Goal: Information Seeking & Learning: Learn about a topic

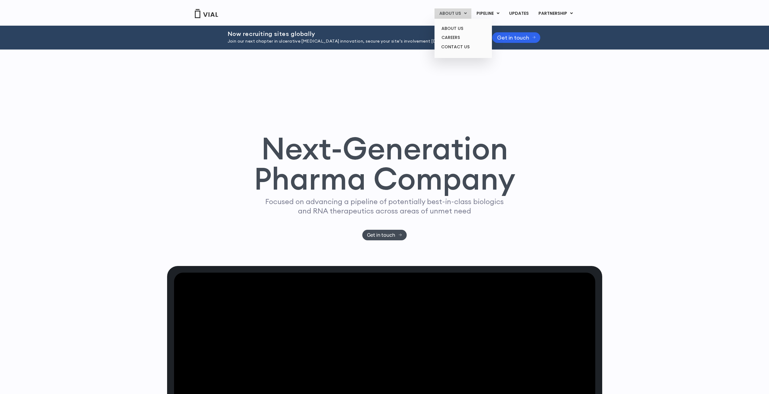
click at [459, 12] on link "ABOUT US" at bounding box center [452, 13] width 37 height 10
click at [456, 39] on link "CAREERS" at bounding box center [462, 37] width 53 height 9
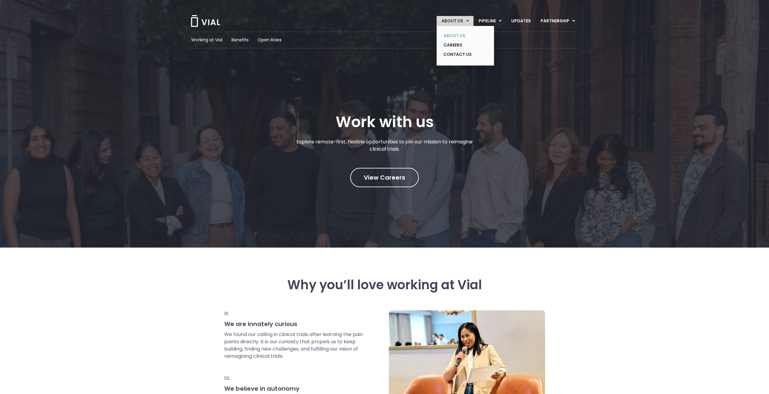
click at [453, 37] on link "ABOUT US" at bounding box center [460, 35] width 44 height 9
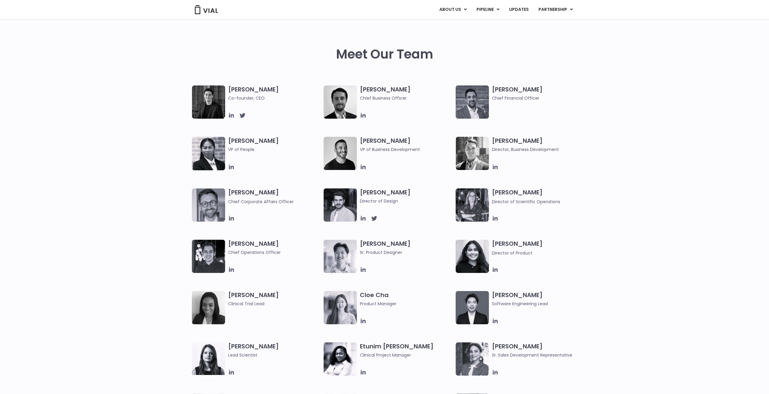
scroll to position [272, 0]
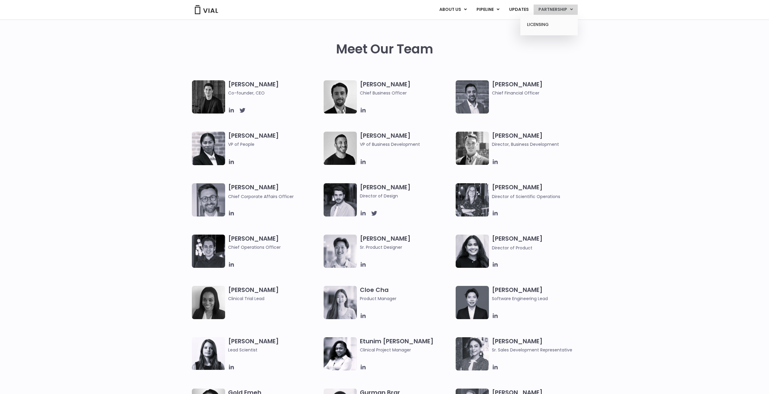
click at [559, 9] on link "PARTNERSHIP" at bounding box center [555, 10] width 44 height 10
click at [544, 23] on link "LICENSING" at bounding box center [548, 25] width 53 height 10
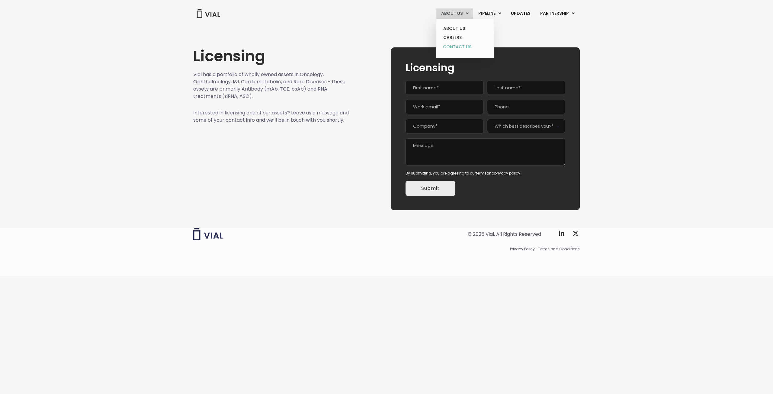
click at [462, 45] on link "CONTACT US" at bounding box center [464, 47] width 53 height 10
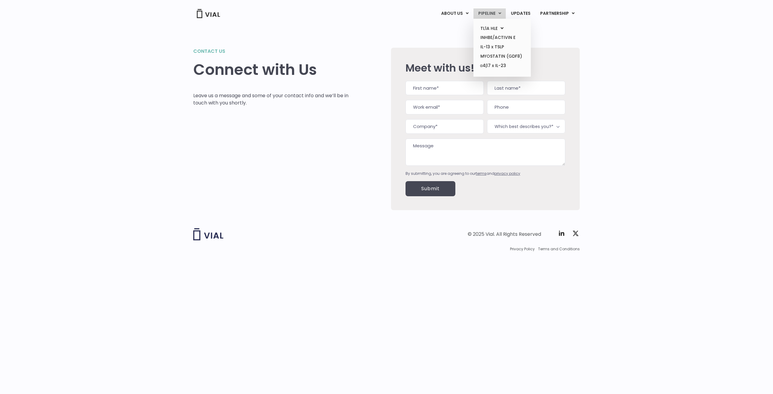
click at [491, 13] on link "PIPELINE" at bounding box center [490, 13] width 32 height 10
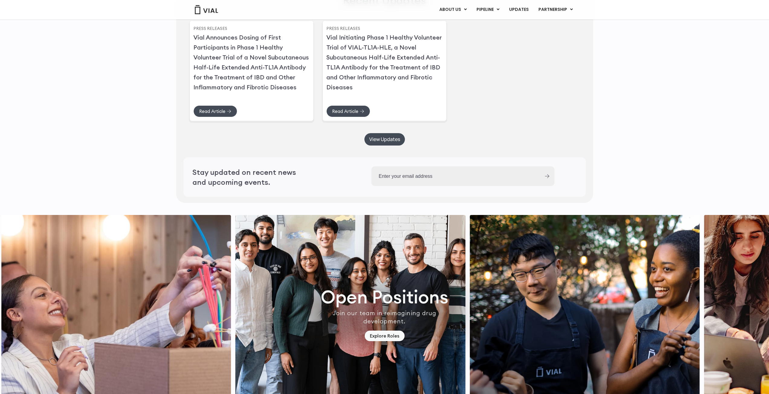
scroll to position [1444, 0]
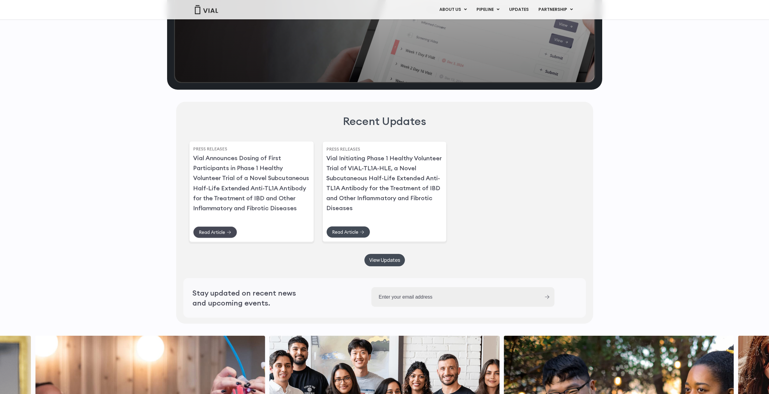
click at [206, 235] on span "Read Article" at bounding box center [212, 232] width 26 height 5
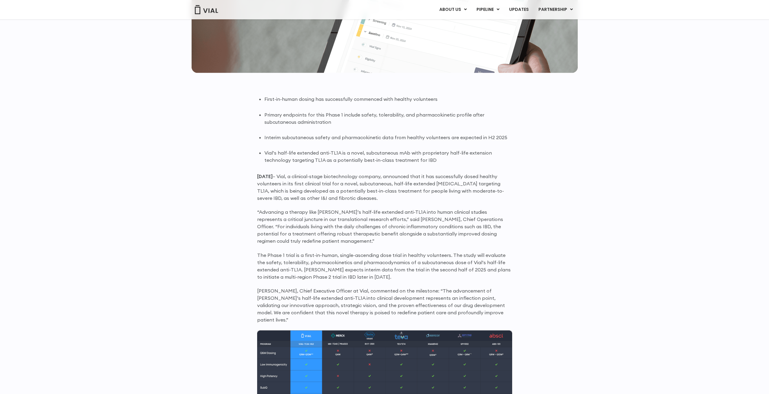
scroll to position [199, 0]
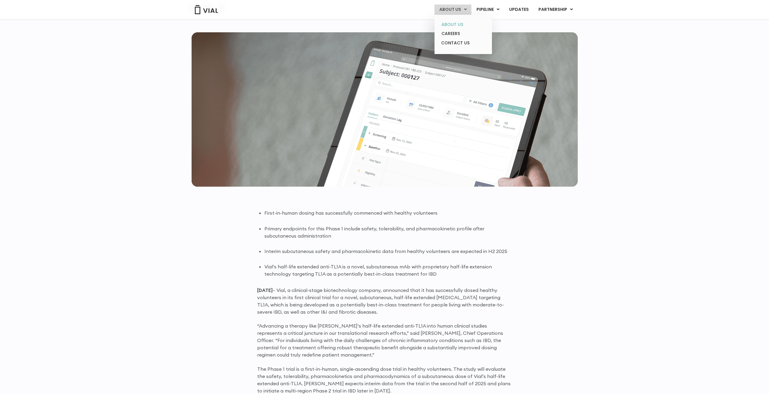
click at [458, 24] on link "ABOUT US" at bounding box center [462, 24] width 53 height 9
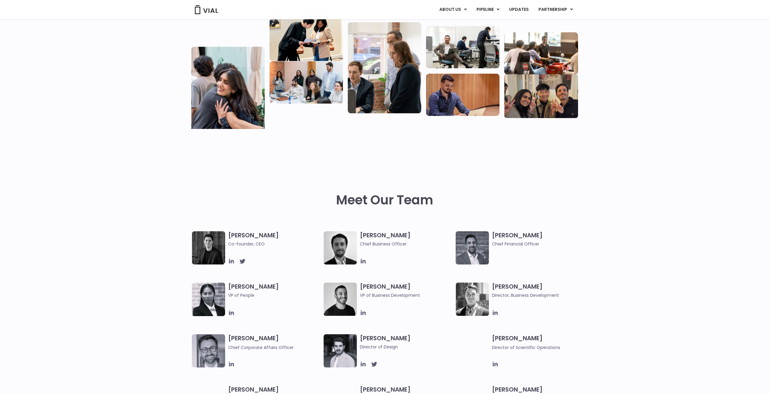
scroll to position [151, 0]
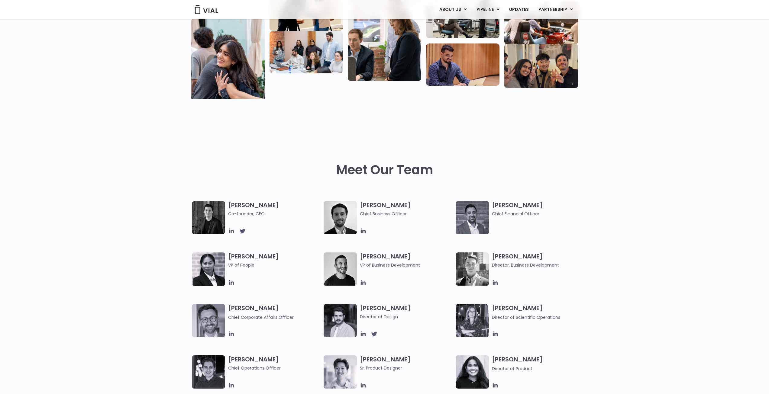
click at [241, 208] on h3 "[PERSON_NAME] Co-founder, CEO" at bounding box center [274, 209] width 93 height 16
drag, startPoint x: 265, startPoint y: 213, endPoint x: 224, endPoint y: 207, distance: 40.8
click at [224, 207] on div "[PERSON_NAME] Co-founder, CEO" at bounding box center [258, 217] width 132 height 33
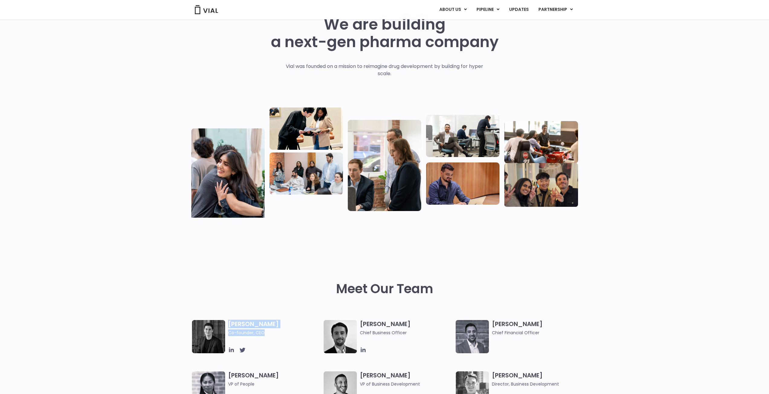
scroll to position [0, 0]
